Goal: Task Accomplishment & Management: Complete application form

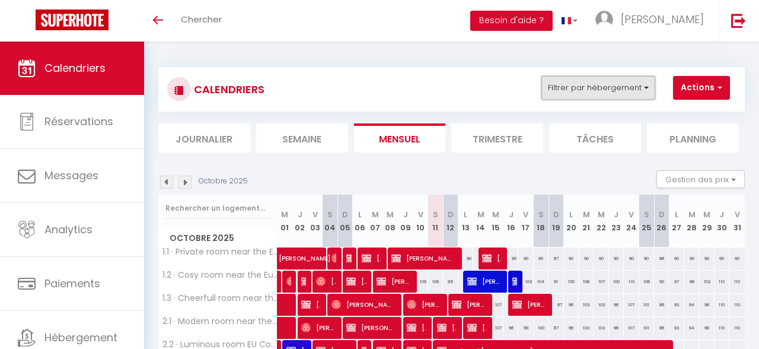
click at [600, 98] on button "Filtrer par hébergement" at bounding box center [598, 88] width 114 height 24
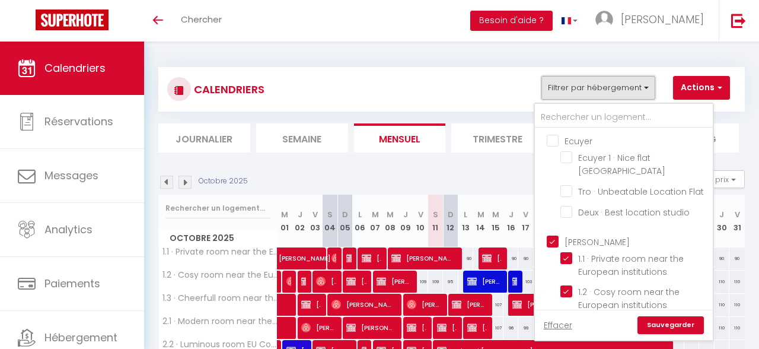
scroll to position [64, 0]
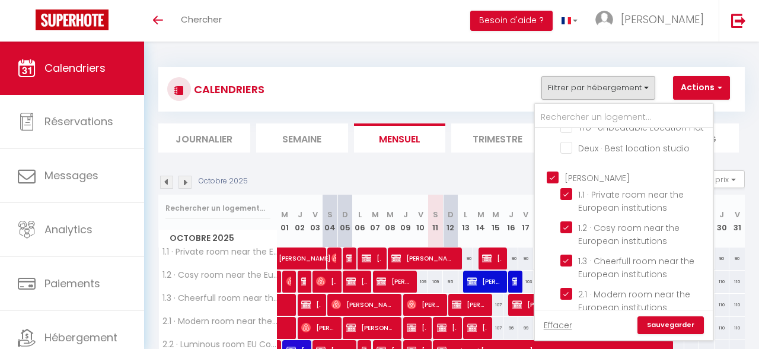
click at [551, 170] on input "[PERSON_NAME]" at bounding box center [636, 176] width 178 height 12
checkbox input "false"
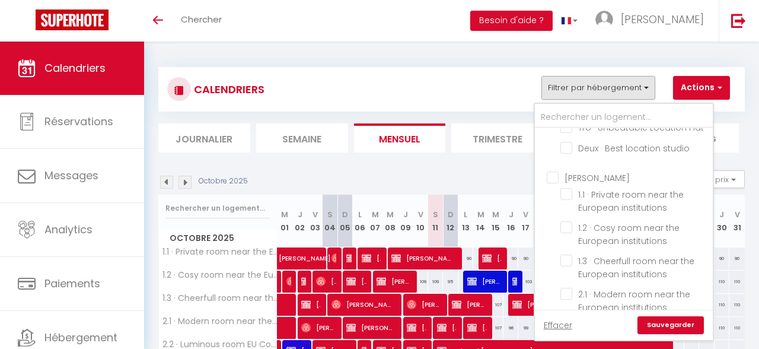
checkbox input "false"
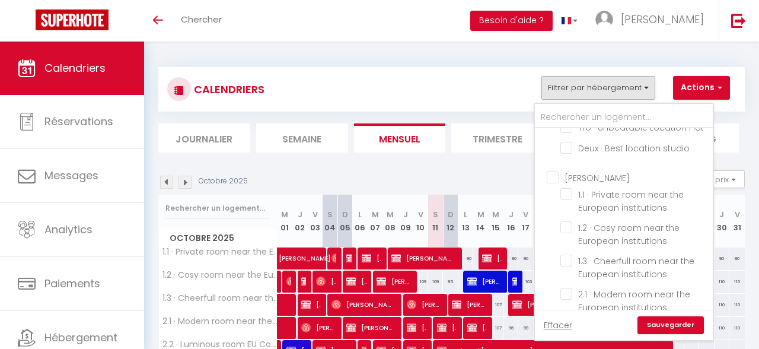
checkbox input "false"
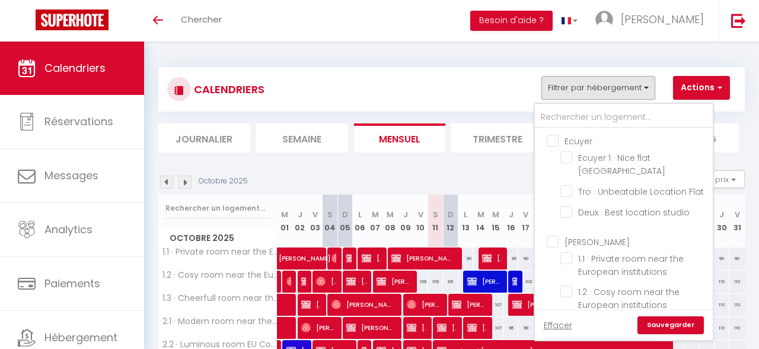
click at [554, 140] on input "Ecuyer" at bounding box center [636, 140] width 178 height 12
checkbox input "true"
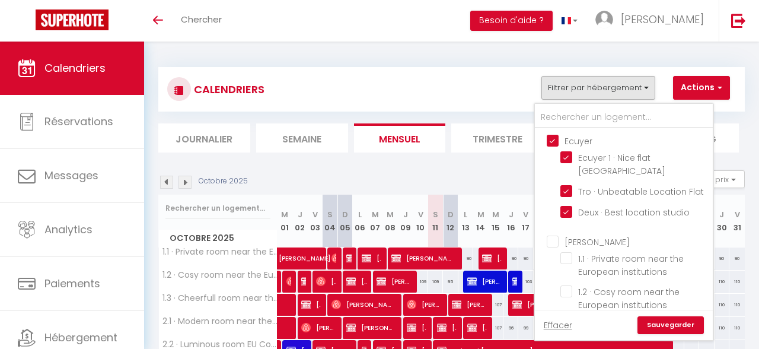
click at [658, 327] on link "Sauvegarder" at bounding box center [670, 325] width 66 height 18
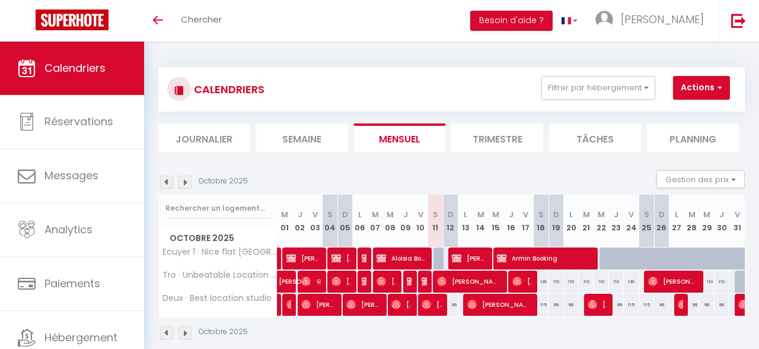
click at [410, 258] on span "Aloisia Booking" at bounding box center [401, 258] width 49 height 23
select select "OK"
select select "KO"
select select "0"
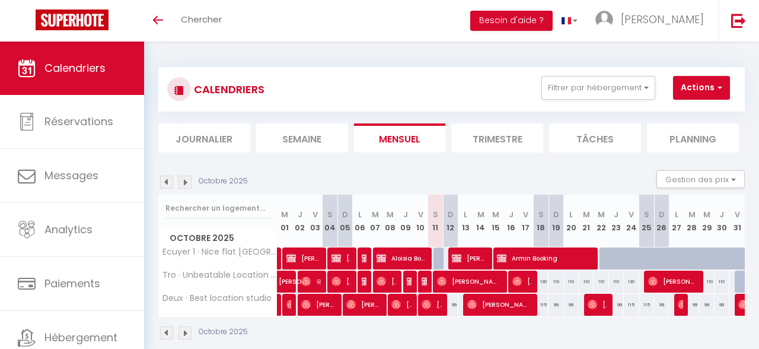
select select "1"
select select
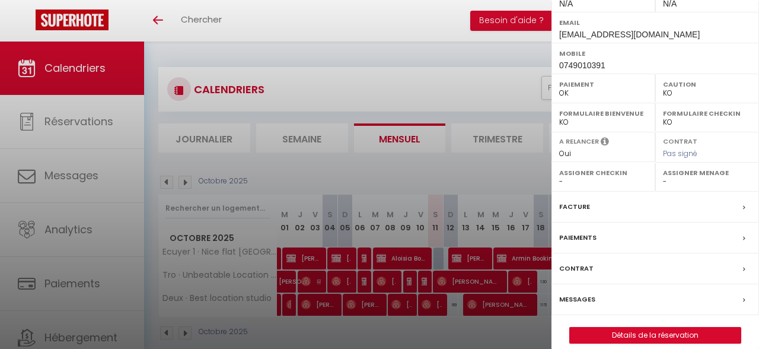
scroll to position [42, 0]
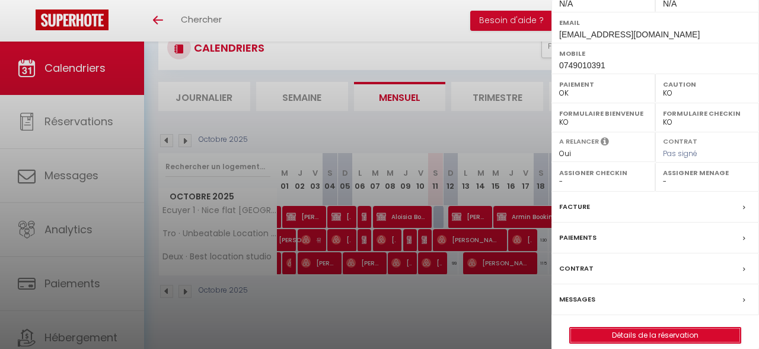
click at [643, 327] on link "Détails de la réservation" at bounding box center [655, 334] width 171 height 15
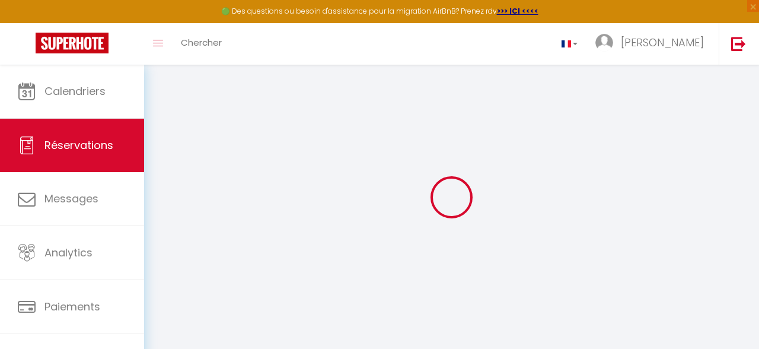
scroll to position [65, 0]
type input "Aloisia"
type input "Booking"
type input "[EMAIL_ADDRESS][DOMAIN_NAME]"
type input "0749010391"
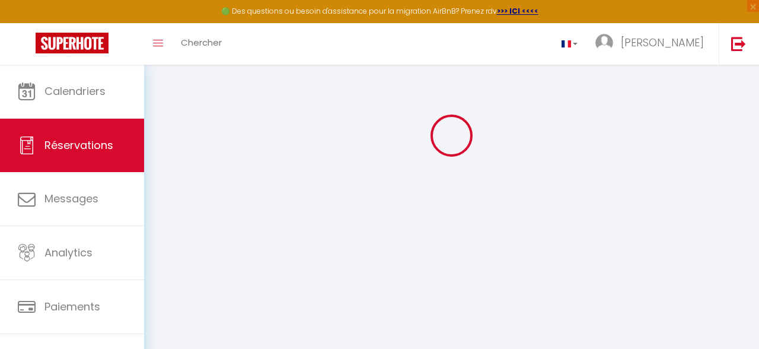
select select "FR"
select select "71871"
select select "1"
type input "[DATE] Octobre 2025"
select select
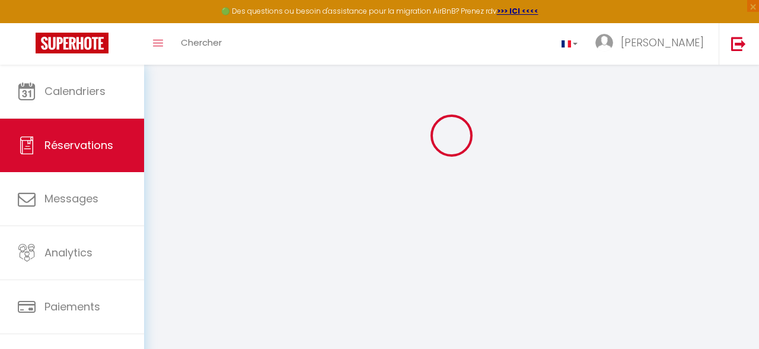
type input "Sam 11 Octobre 2025"
select select
type input "3"
select select "12"
select select
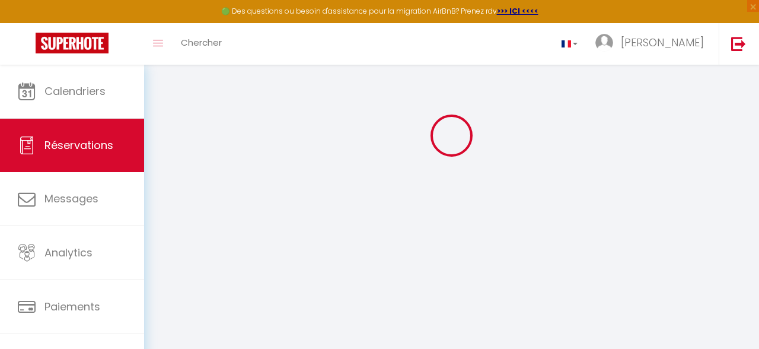
checkbox input "false"
type input "0"
select select
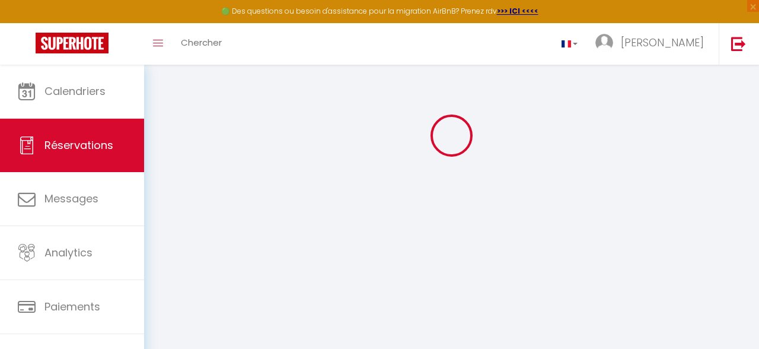
select select
select select "14"
checkbox input "false"
select select
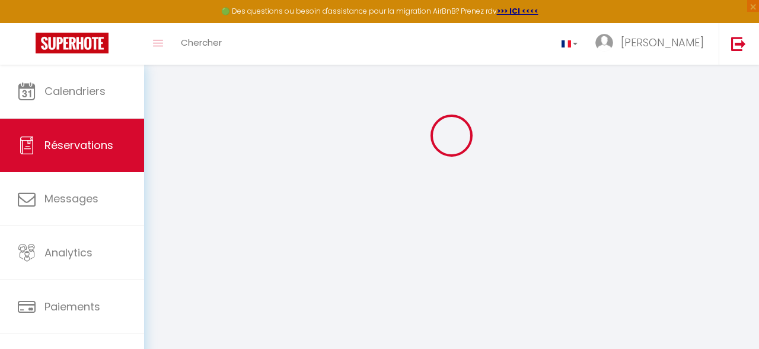
checkbox input "false"
select select
checkbox input "false"
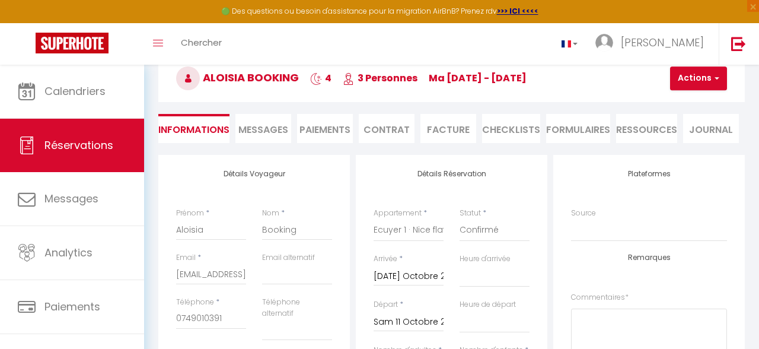
select select
checkbox input "false"
select select
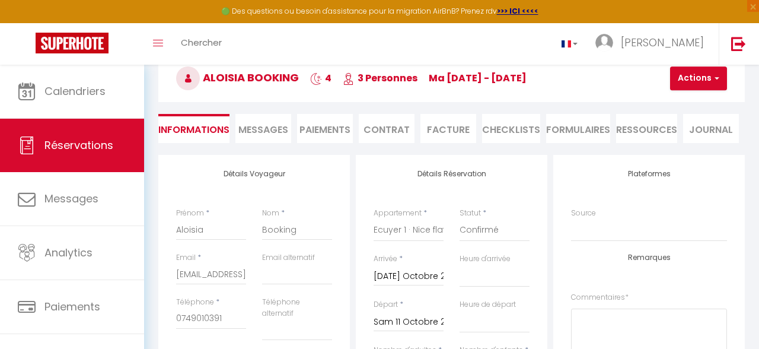
checkbox input "false"
select select
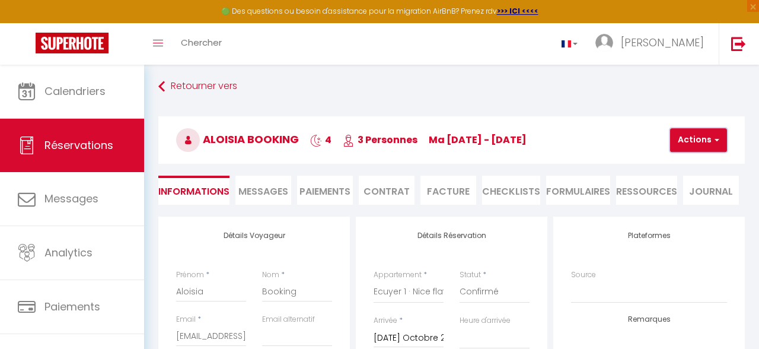
scroll to position [3, 0]
click at [694, 136] on button "Actions" at bounding box center [698, 140] width 57 height 24
click at [693, 180] on link "Dupliquer" at bounding box center [709, 181] width 94 height 15
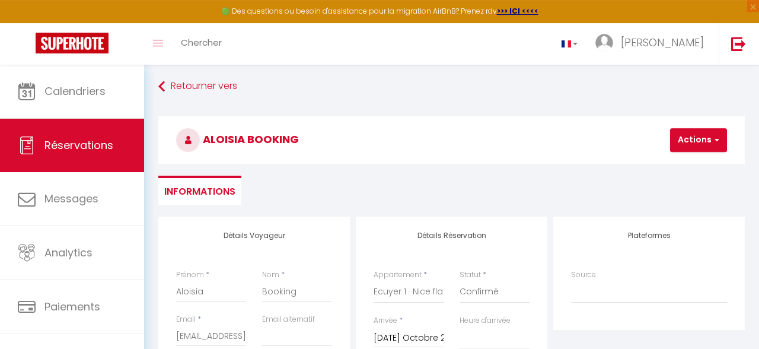
select select
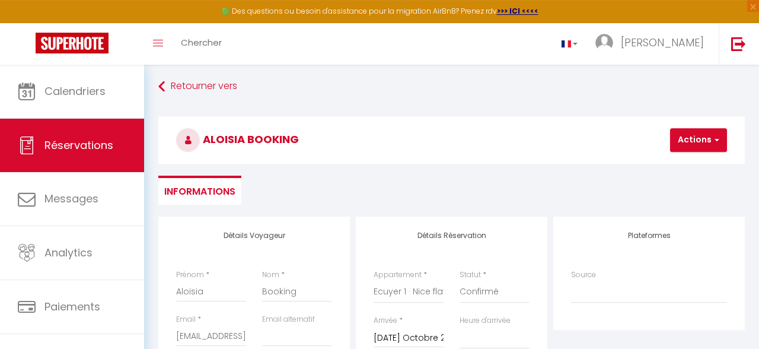
select select
checkbox input "false"
click at [221, 300] on input "Aloisia" at bounding box center [211, 290] width 70 height 21
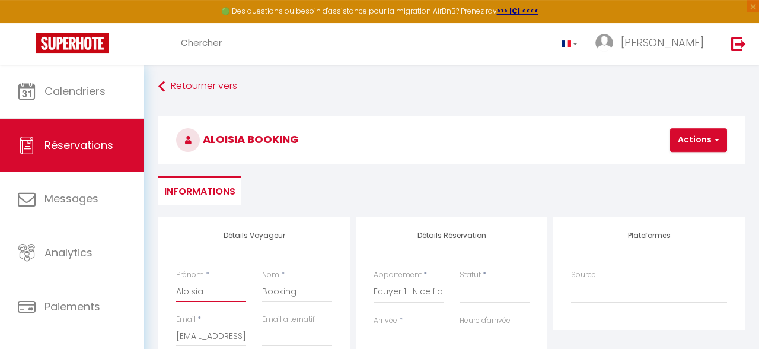
type input "L"
select select
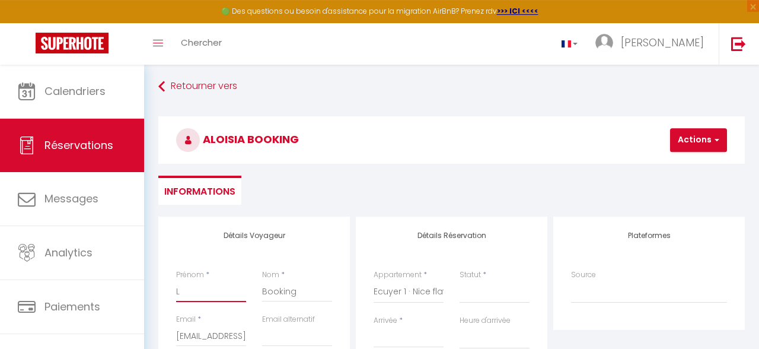
select select
checkbox input "false"
type input "Lu"
select select
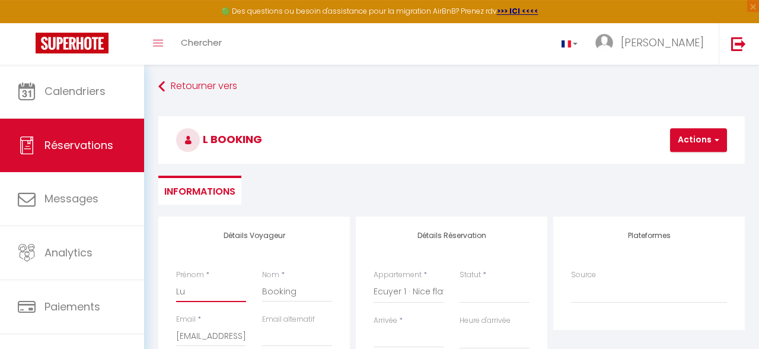
select select
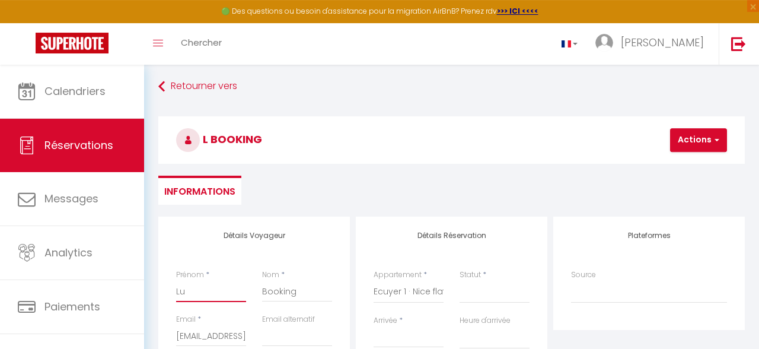
checkbox input "false"
type input "Lui"
select select
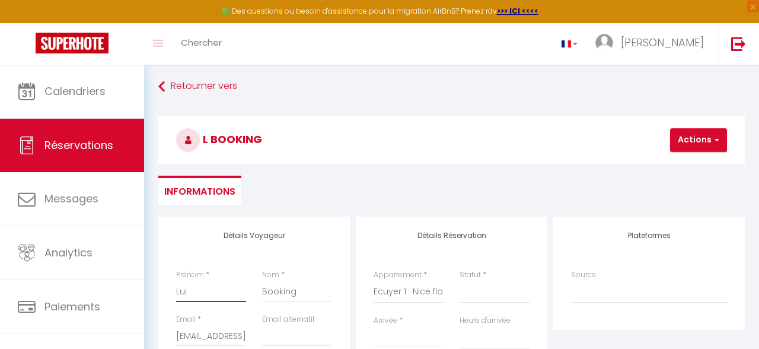
select select
checkbox input "false"
type input "[PERSON_NAME]"
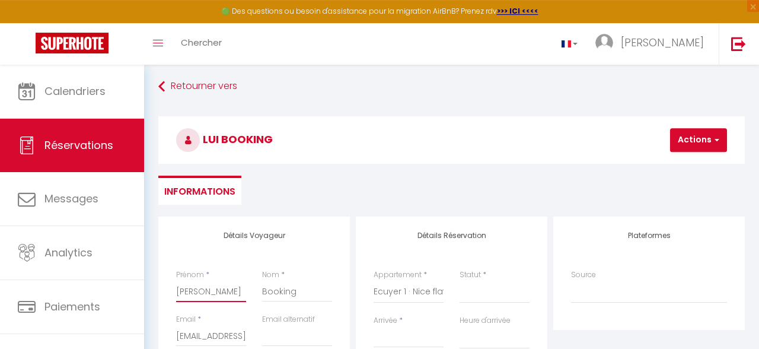
select select
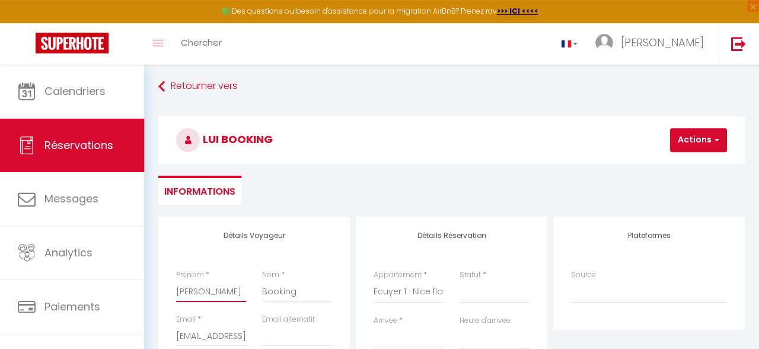
select select
checkbox input "false"
type input "[PERSON_NAME]"
select select
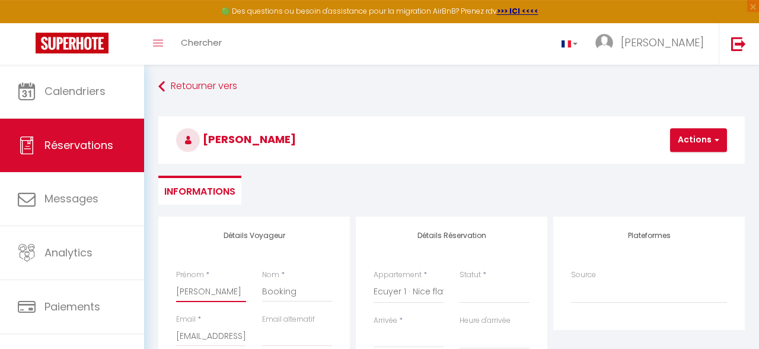
select select
checkbox input "false"
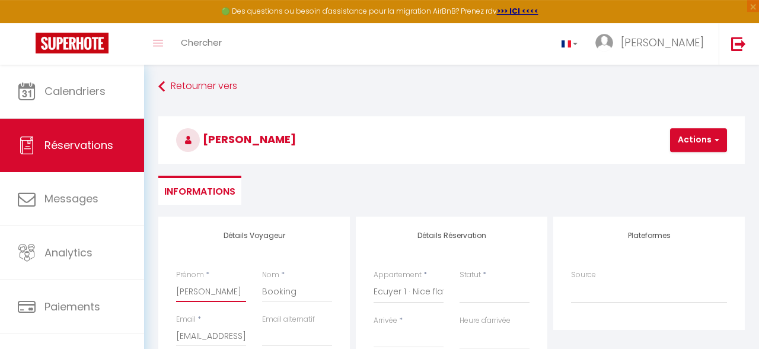
type input "[PERSON_NAME]"
select select
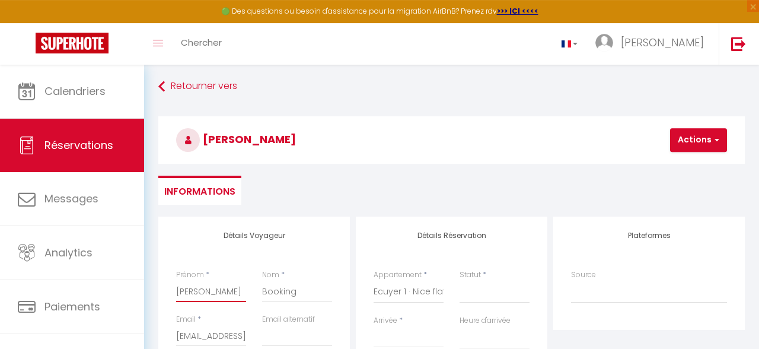
select select
checkbox input "false"
type input "[PERSON_NAME]"
select select
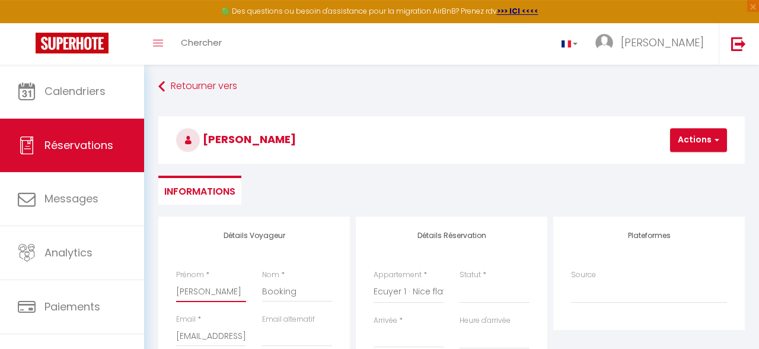
select select
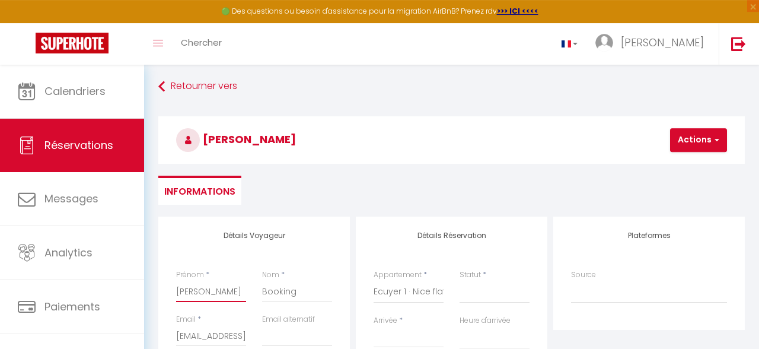
checkbox input "false"
type input "[PERSON_NAME]"
select select
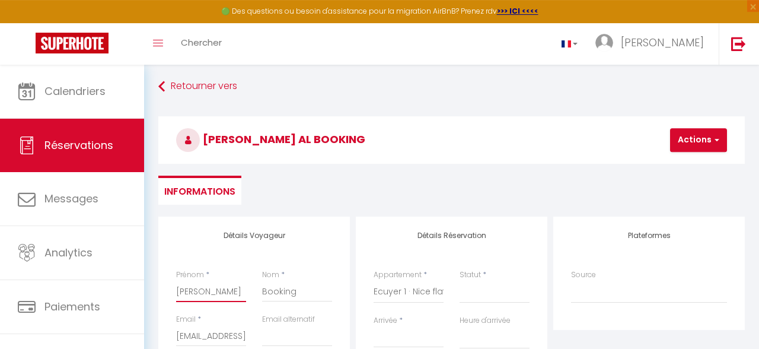
select select
checkbox input "false"
type input "[PERSON_NAME]"
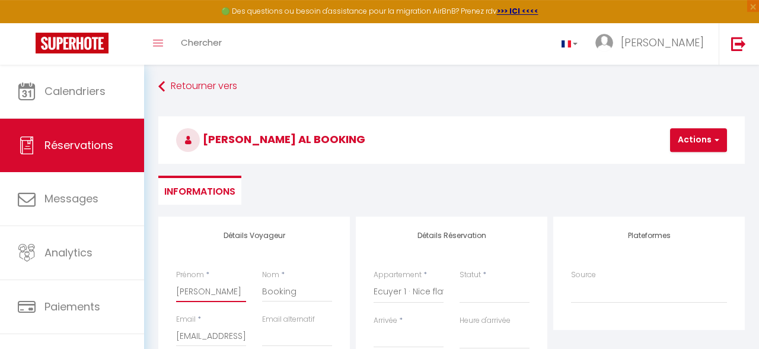
select select
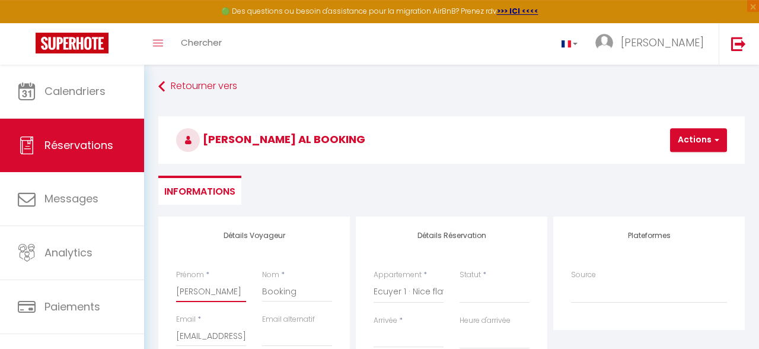
select select
checkbox input "false"
type input "[PERSON_NAME]"
select select
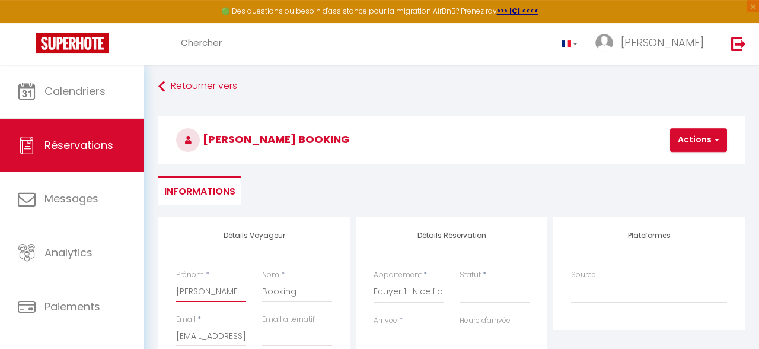
select select
checkbox input "false"
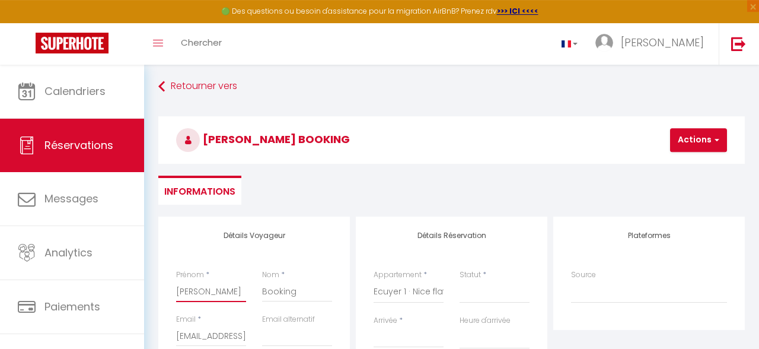
type input "[PERSON_NAME]"
select select
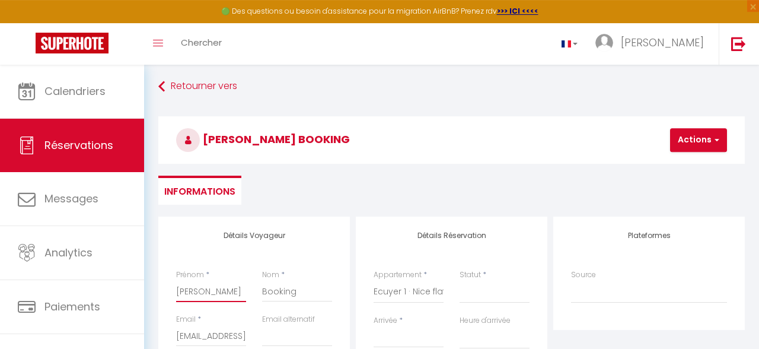
select select
checkbox input "false"
type input "[PERSON_NAME]"
select select
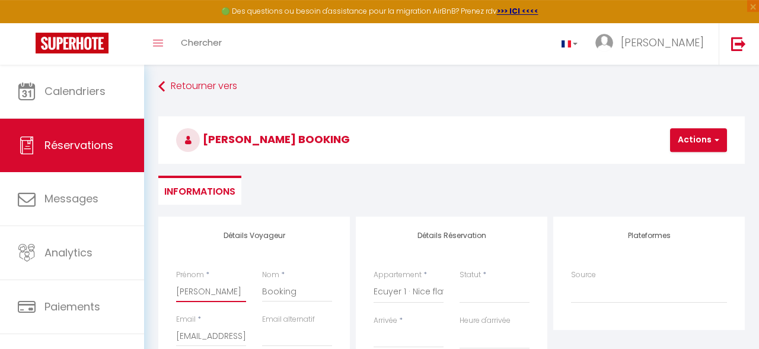
select select
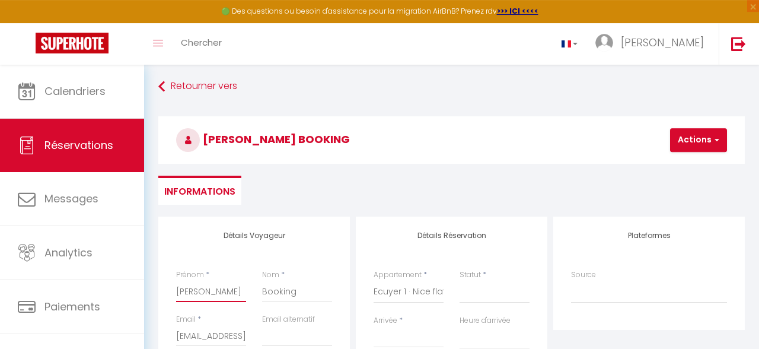
checkbox input "false"
type input "[PERSON_NAME]"
click at [460, 280] on select "Confirmé Non Confirmé [PERSON_NAME] par le voyageur No Show Request" at bounding box center [495, 291] width 70 height 23
select select "1"
click option "Confirmé" at bounding box center [0, 0] width 0 height 0
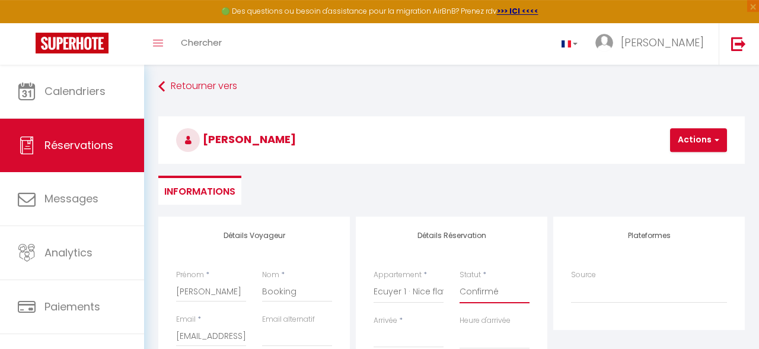
select select
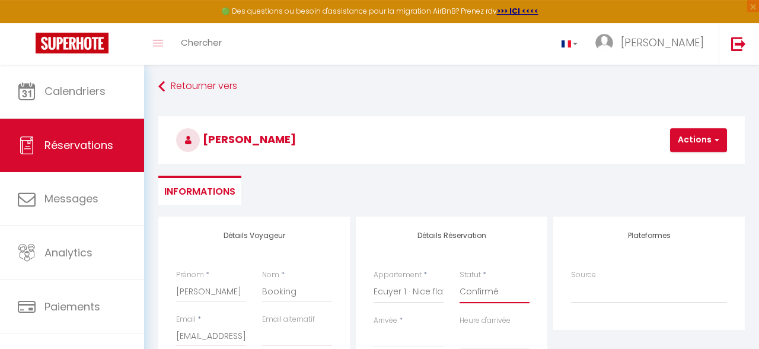
checkbox input "false"
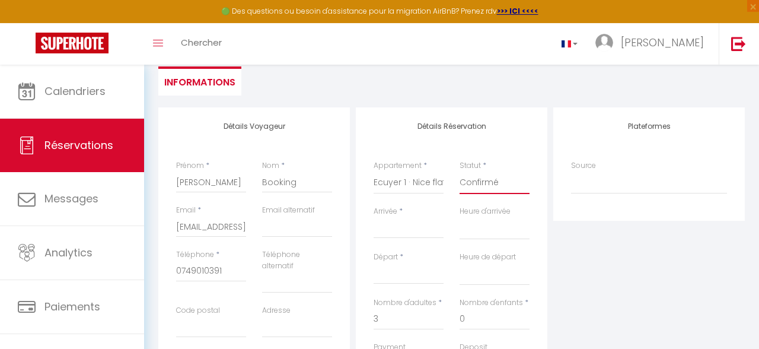
scroll to position [113, 0]
click at [398, 238] on div "Arrivée * < [DATE] > Dim Lun Mar Mer Jeu Ven Sam 1 2 3 4 5 6 7 8 9 10 11 12 13 …" at bounding box center [409, 228] width 86 height 46
click at [380, 216] on div "< [DATE] > Dim Lun Mar Mer Jeu Ven Sam 1 2 3 4 5 6 7 8 9 10 11 12 13 14 15 16 1…" at bounding box center [409, 226] width 70 height 21
click at [382, 223] on input "Arrivée" at bounding box center [409, 228] width 70 height 15
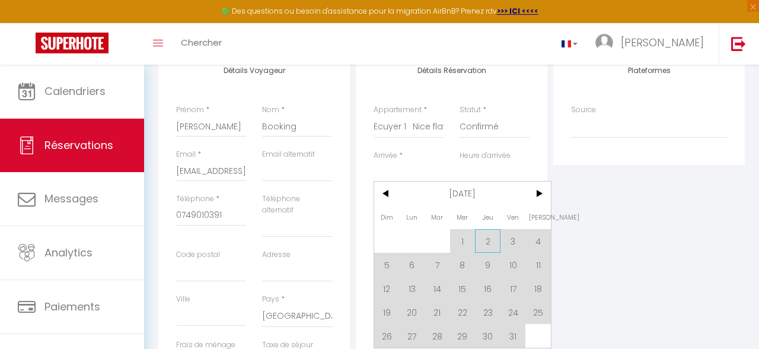
scroll to position [170, 0]
click at [535, 267] on span "11" at bounding box center [537, 262] width 25 height 24
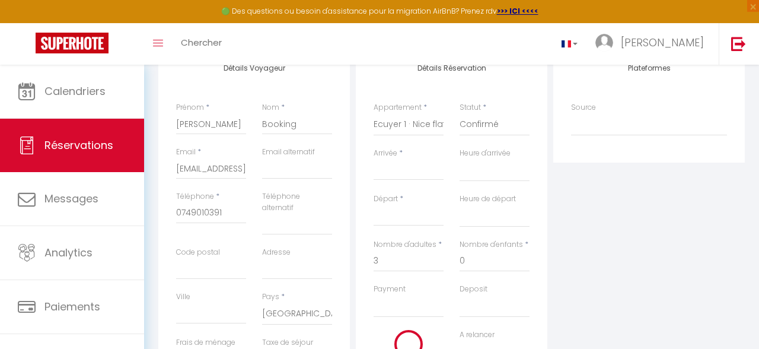
type input "Sam 11 Octobre 2025"
select select
type input "Dim 12 Octobre 2025"
select select
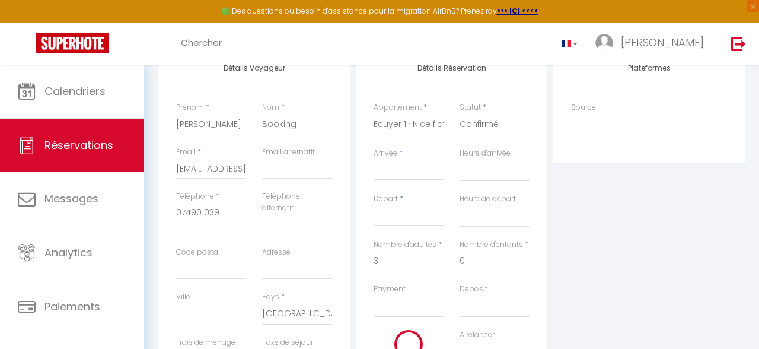
select select
checkbox input "false"
select select
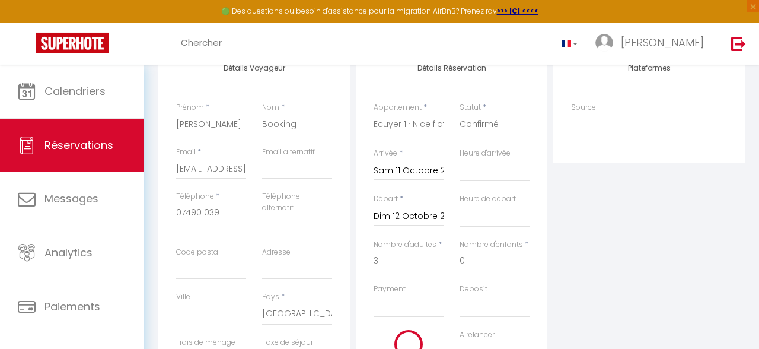
select select
type input "0"
select select
checkbox input "false"
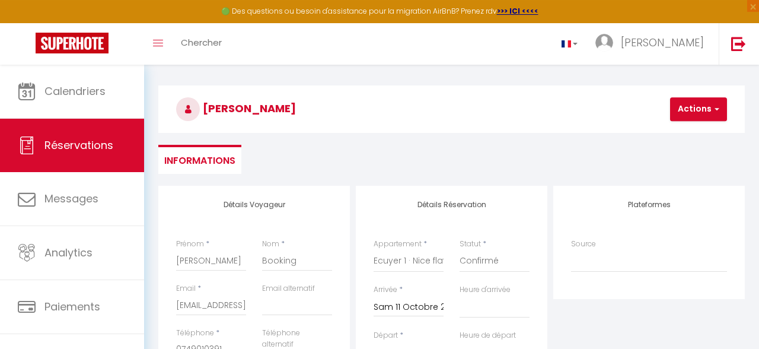
scroll to position [33, 0]
click at [699, 108] on button "Actions" at bounding box center [698, 110] width 57 height 24
click at [695, 146] on ul "Enregistrer" at bounding box center [708, 136] width 95 height 23
click at [693, 118] on button "Actions" at bounding box center [698, 110] width 57 height 24
click at [693, 136] on link "Enregistrer" at bounding box center [709, 135] width 94 height 15
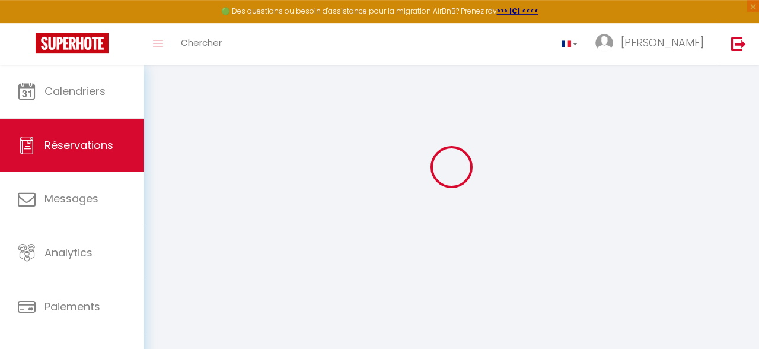
select select "not_cancelled"
